Goal: Task Accomplishment & Management: Use online tool/utility

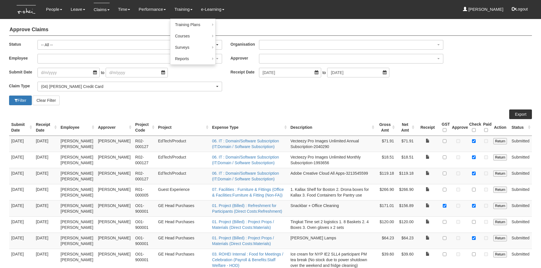
select select "All"
select select "16"
select select "50"
click at [267, 103] on div "Filter Clear Filter" at bounding box center [138, 101] width 266 height 10
click at [26, 101] on button "Filter" at bounding box center [20, 101] width 23 height 10
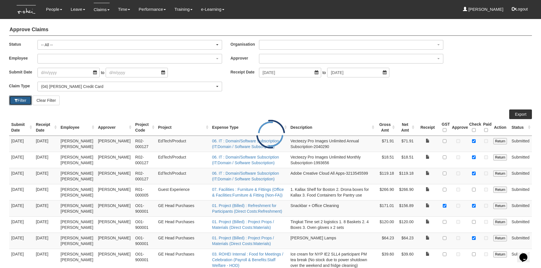
select select "50"
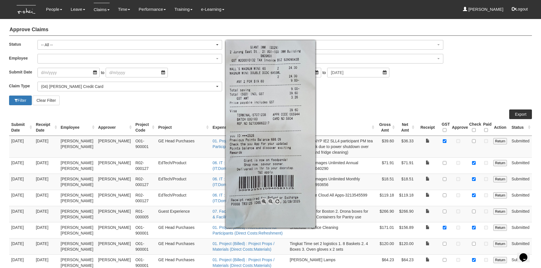
click at [427, 141] on div at bounding box center [270, 134] width 541 height 268
click at [439, 100] on div at bounding box center [270, 134] width 541 height 268
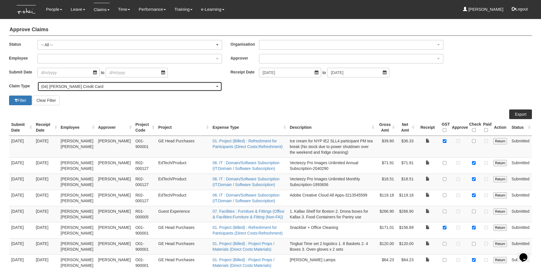
click at [93, 88] on div "(04) [PERSON_NAME] Credit Card" at bounding box center [128, 87] width 174 height 6
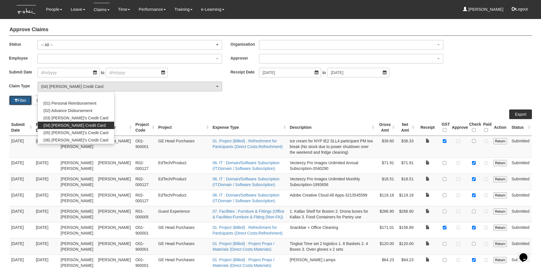
click at [19, 103] on button "Filter" at bounding box center [20, 101] width 23 height 10
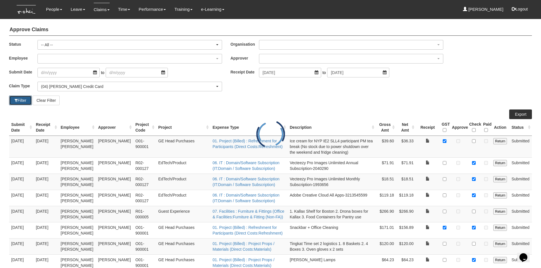
select select "50"
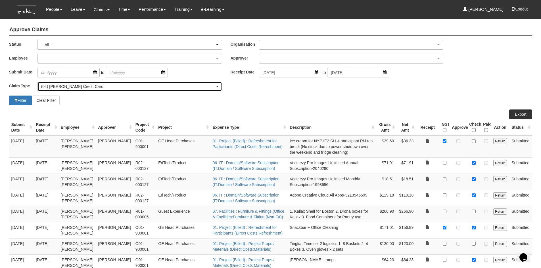
click at [68, 86] on div "(04) [PERSON_NAME] Credit Card" at bounding box center [128, 87] width 174 height 6
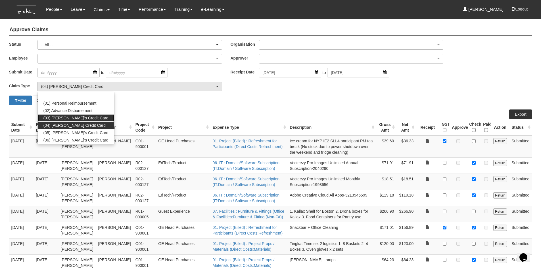
click at [64, 116] on span "(03) [PERSON_NAME]'s Credit Card" at bounding box center [75, 118] width 65 height 6
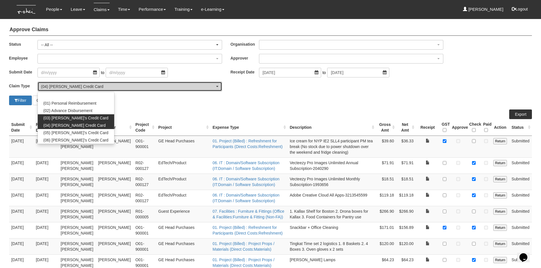
select select "15"
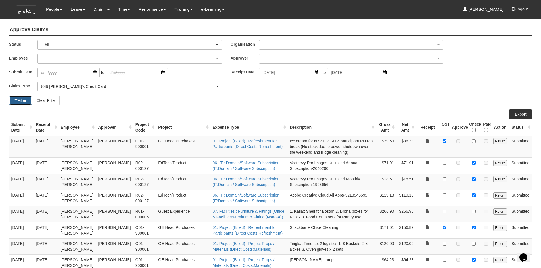
click at [22, 101] on button "Filter" at bounding box center [20, 101] width 23 height 10
select select "50"
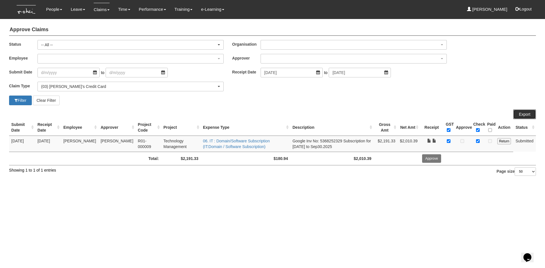
click at [524, 116] on link "Export" at bounding box center [524, 115] width 23 height 10
